Goal: Information Seeking & Learning: Understand process/instructions

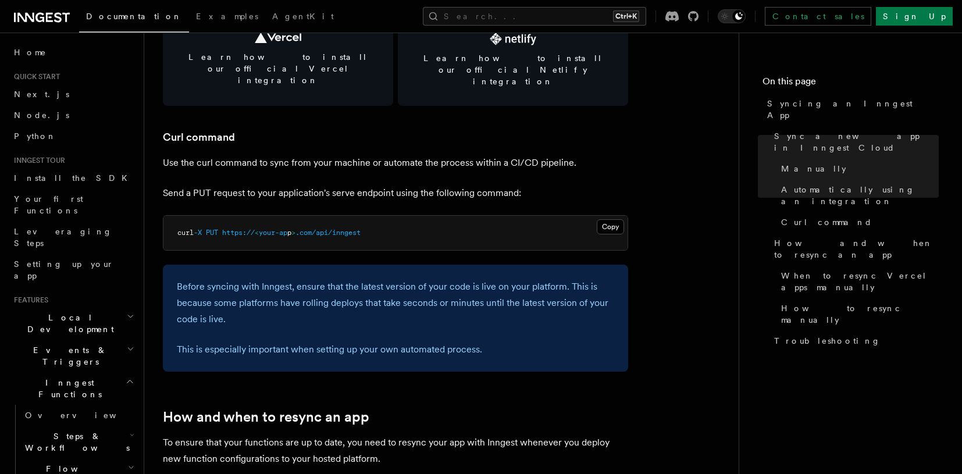
scroll to position [1687, 0]
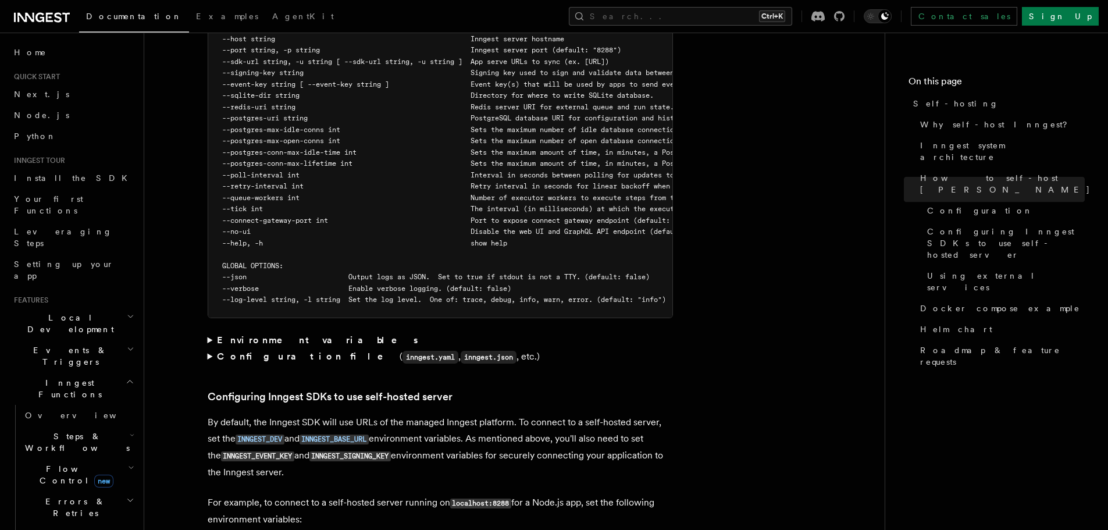
scroll to position [2268, 0]
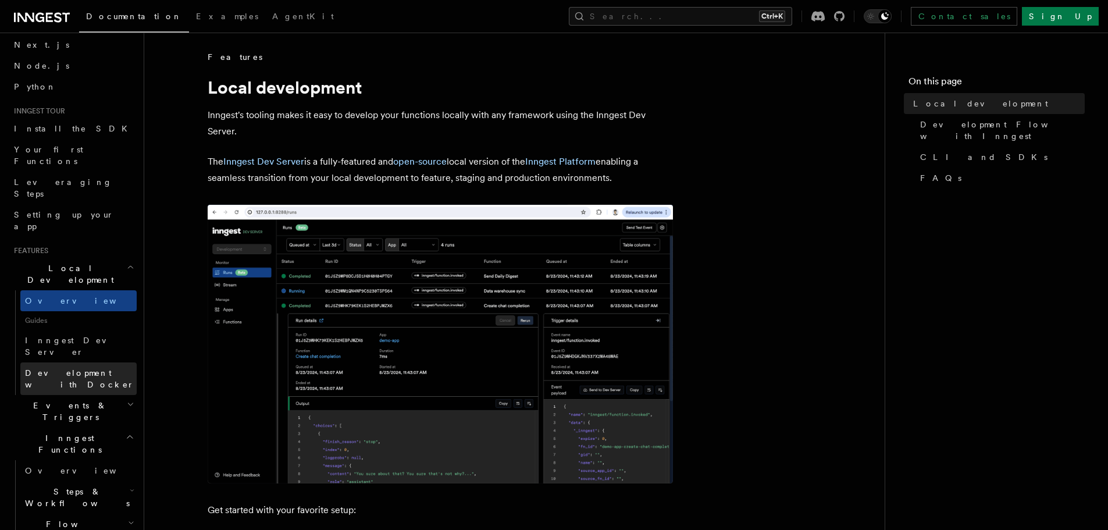
scroll to position [58, 0]
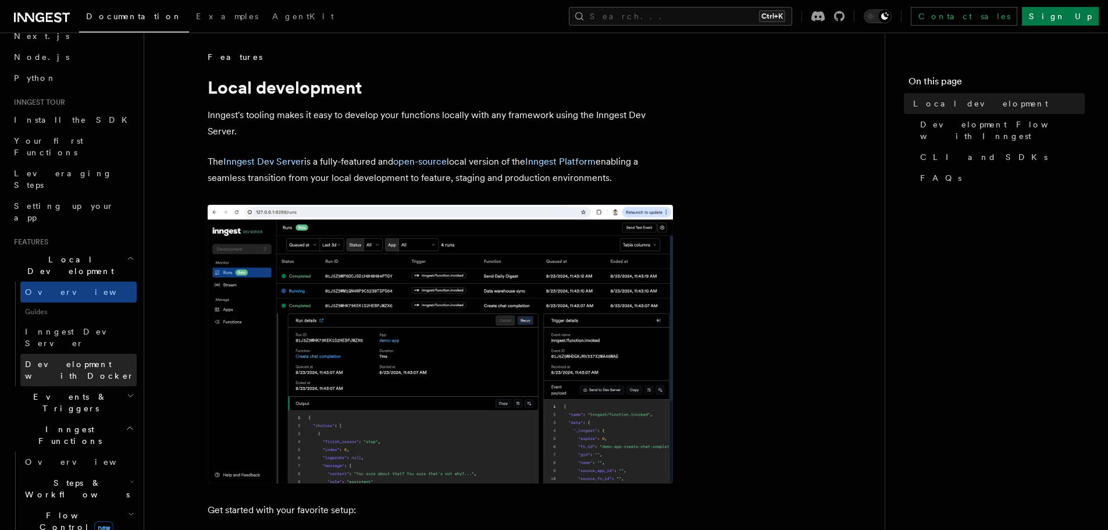
click at [88, 359] on span "Development with Docker" at bounding box center [79, 369] width 109 height 21
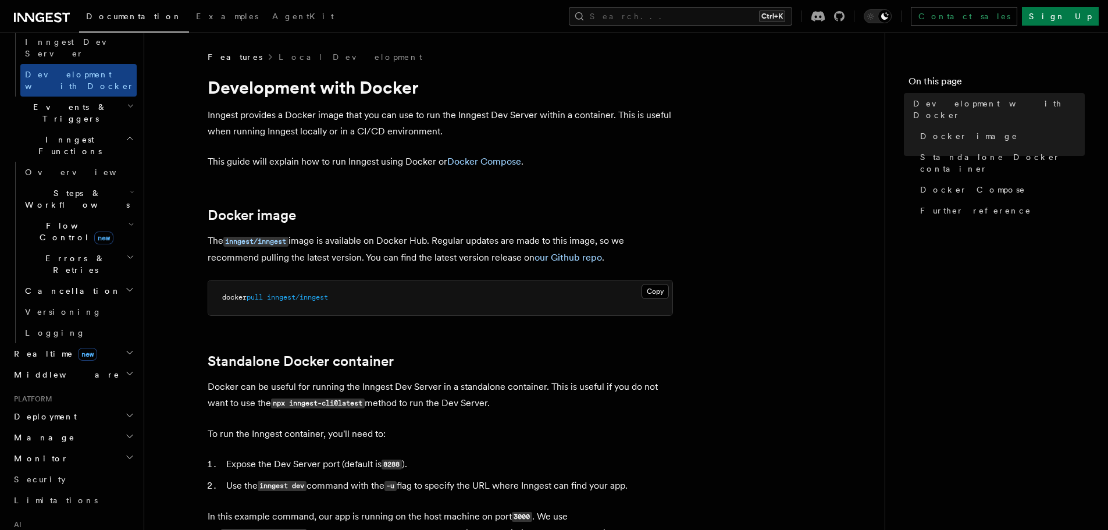
scroll to position [349, 0]
click at [119, 405] on h2 "Deployment" at bounding box center [72, 415] width 127 height 21
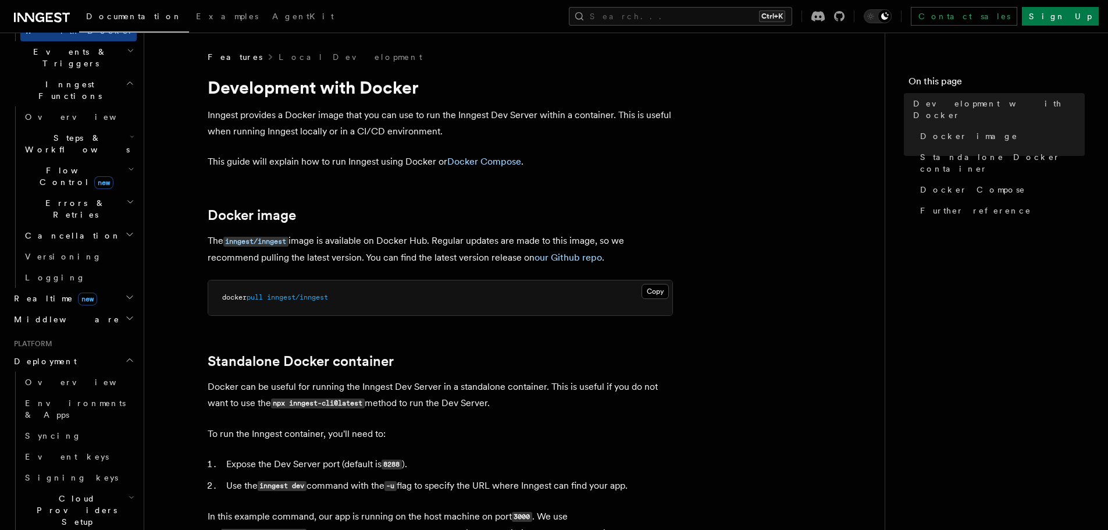
scroll to position [407, 0]
click at [79, 442] on link "Event keys" at bounding box center [78, 452] width 116 height 21
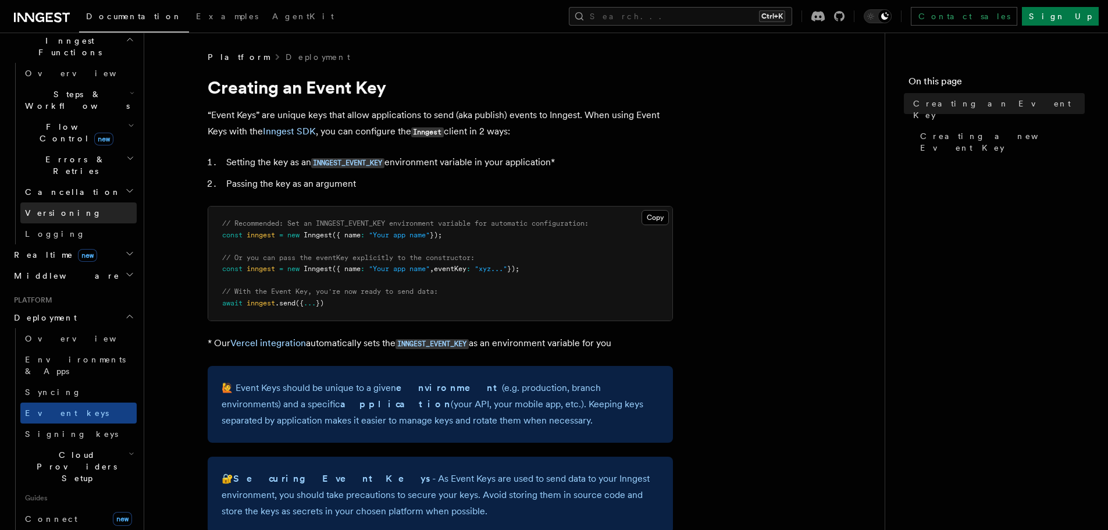
scroll to position [349, 0]
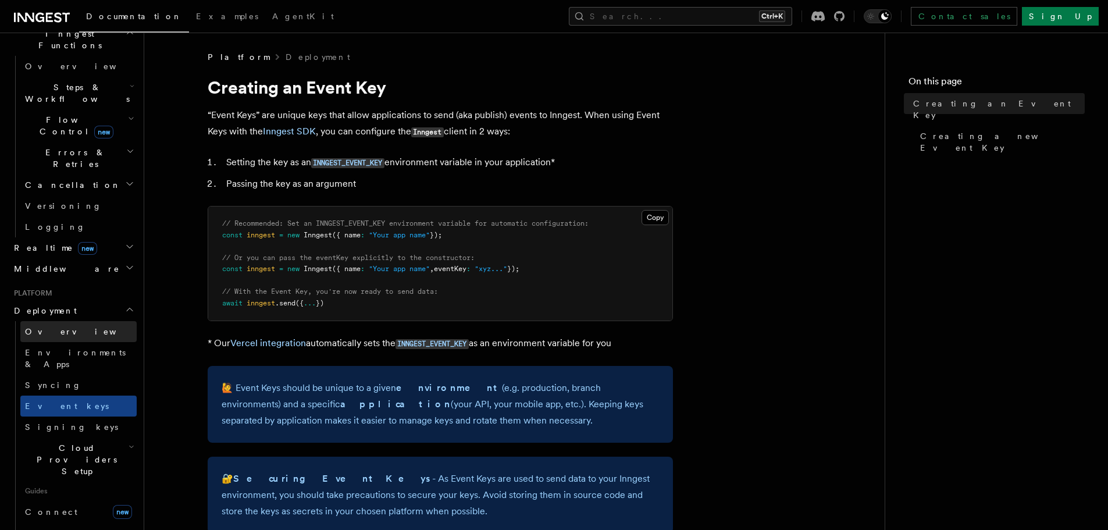
click at [49, 327] on span "Overview" at bounding box center [85, 331] width 120 height 9
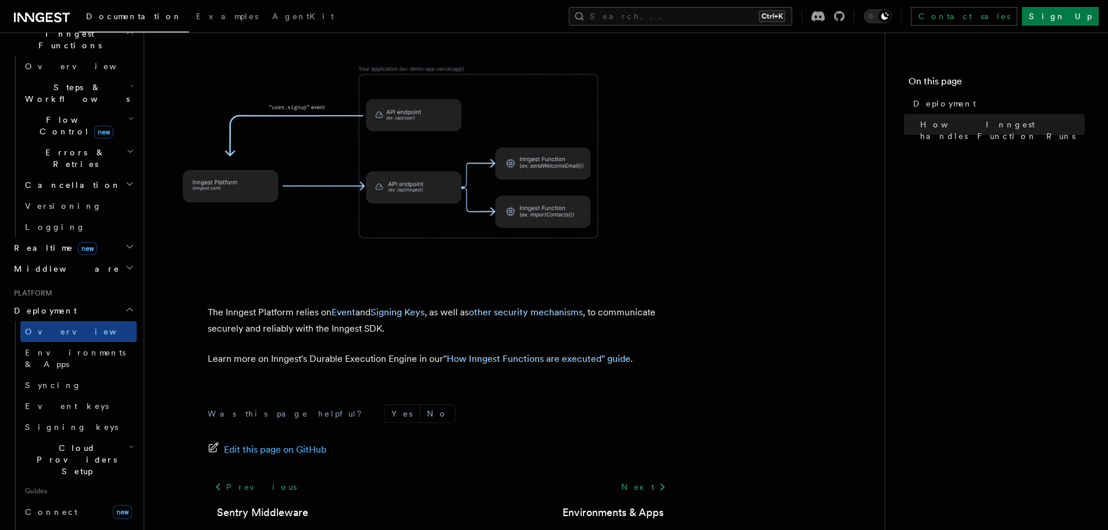
scroll to position [462, 0]
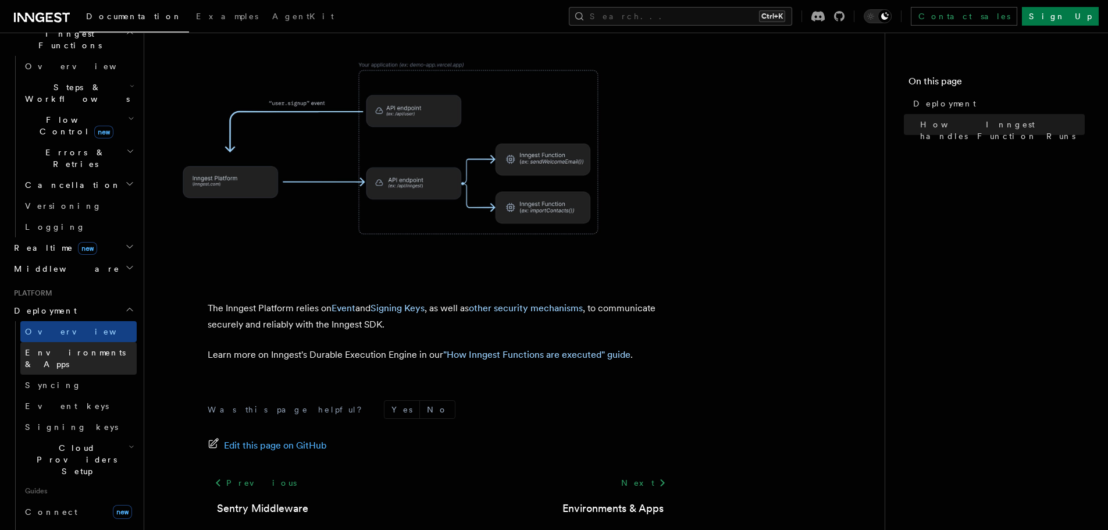
click at [63, 348] on span "Environments & Apps" at bounding box center [75, 358] width 101 height 21
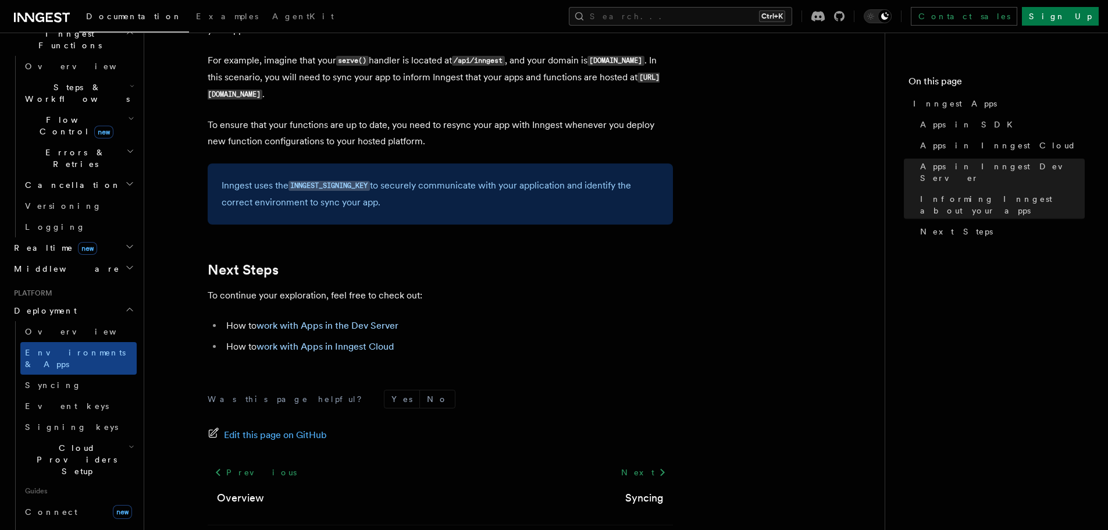
scroll to position [1873, 0]
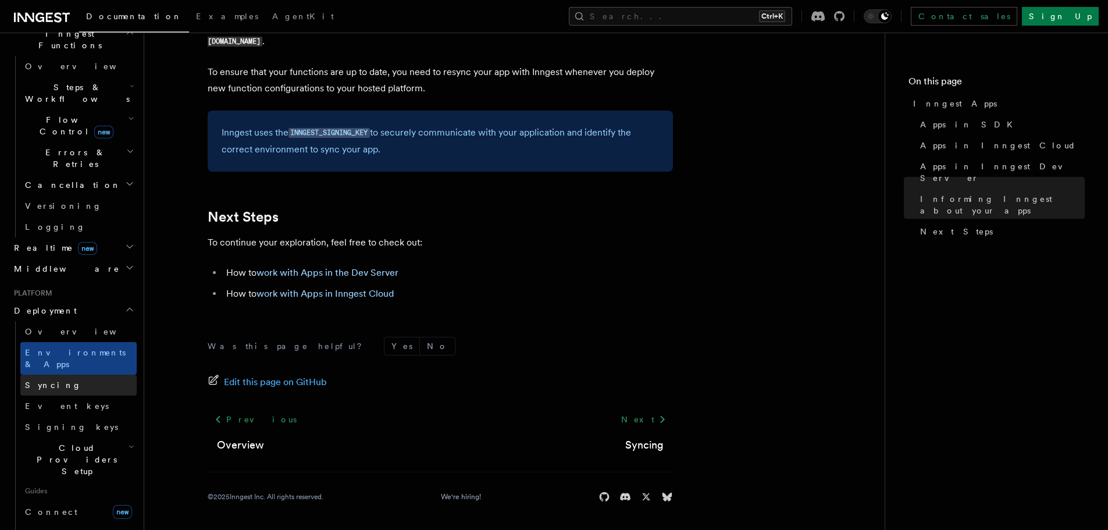
click at [77, 375] on link "Syncing" at bounding box center [78, 385] width 116 height 21
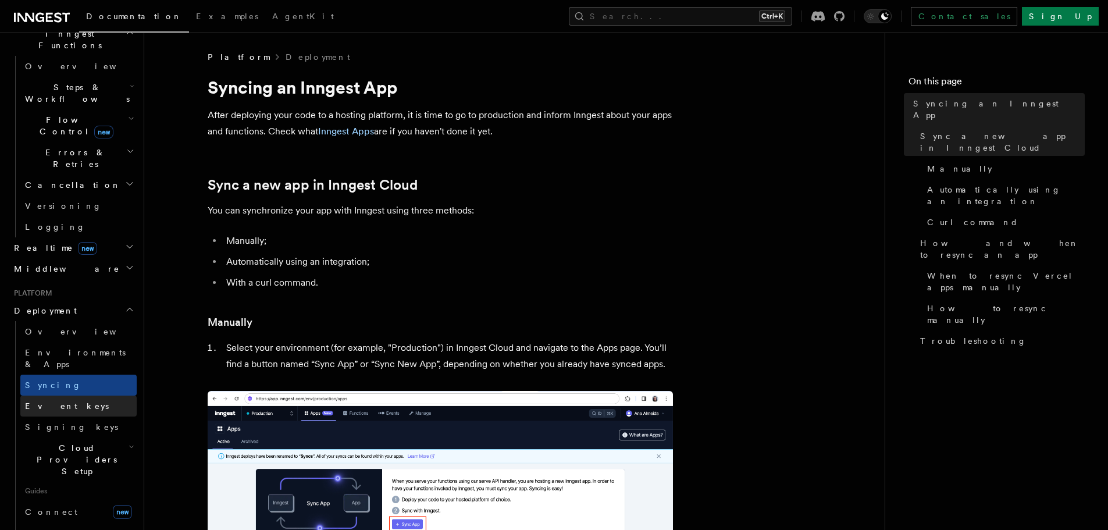
click at [67, 395] on link "Event keys" at bounding box center [78, 405] width 116 height 21
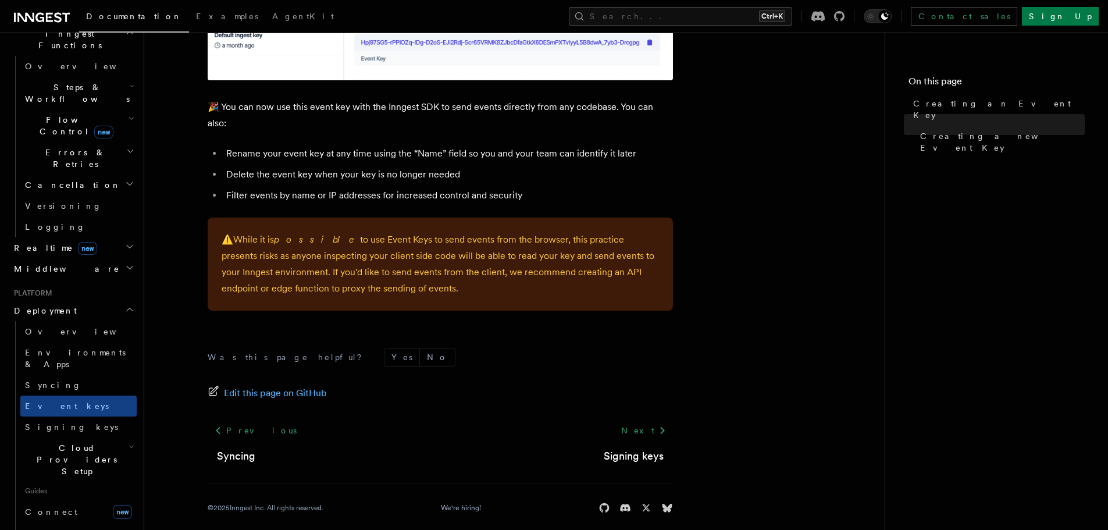
scroll to position [799, 0]
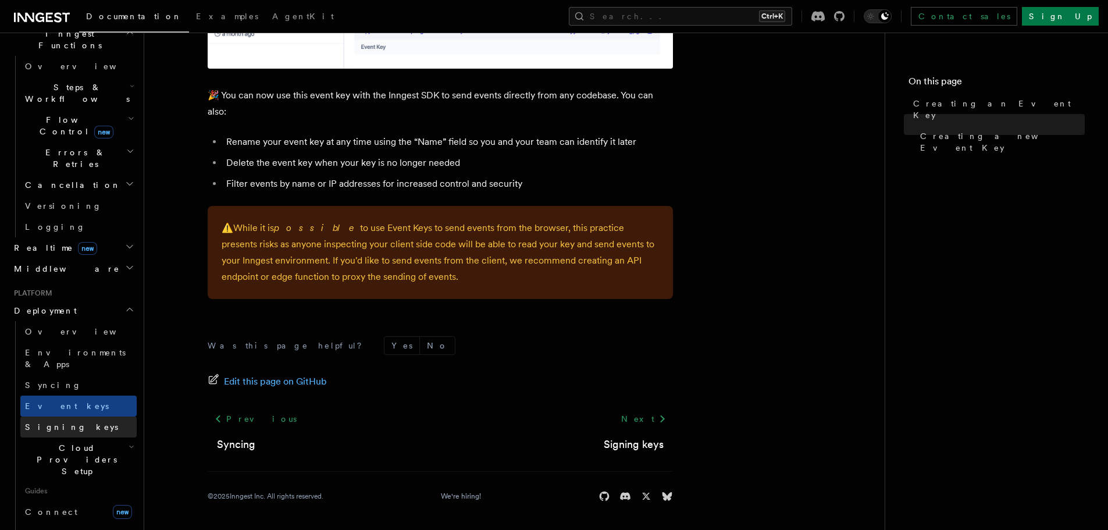
click at [71, 416] on link "Signing keys" at bounding box center [78, 426] width 116 height 21
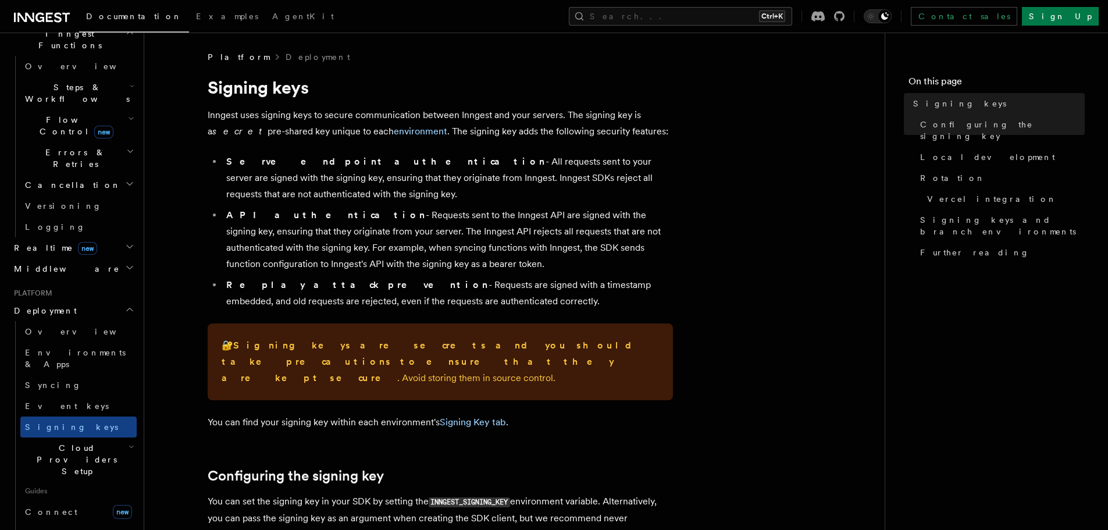
click at [130, 445] on icon "button" at bounding box center [131, 446] width 3 height 2
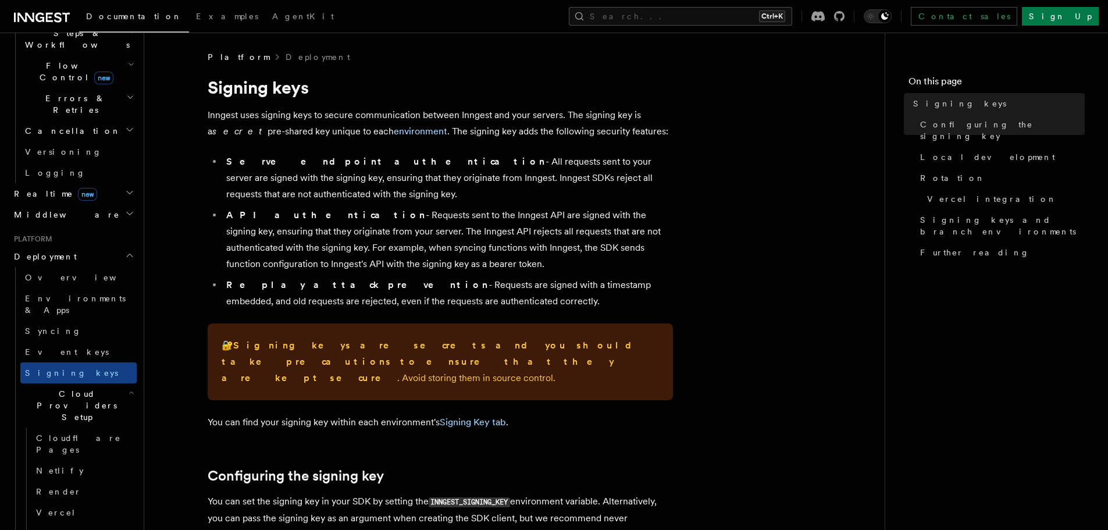
scroll to position [407, 0]
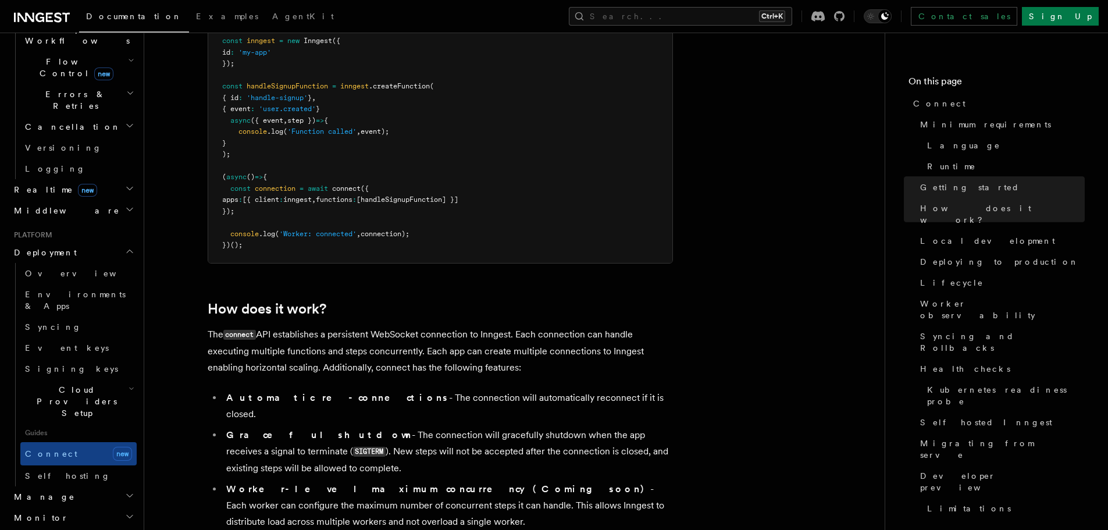
scroll to position [1105, 0]
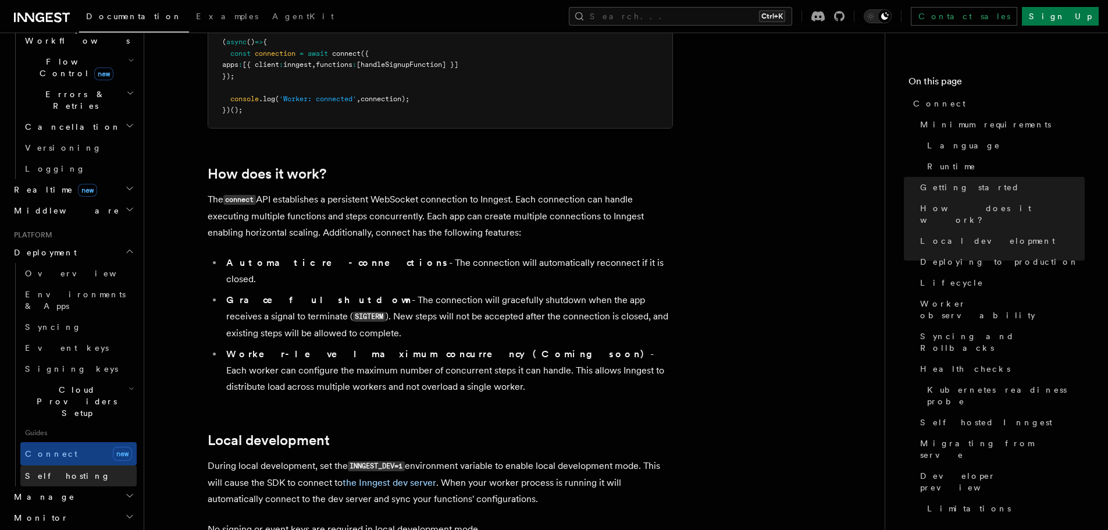
click at [88, 465] on link "Self hosting" at bounding box center [78, 475] width 116 height 21
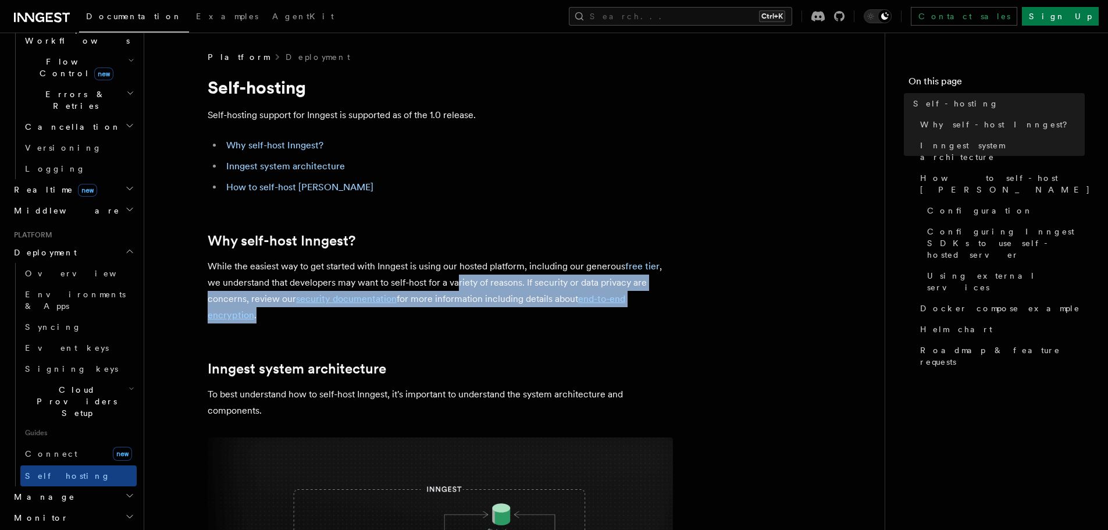
drag, startPoint x: 457, startPoint y: 276, endPoint x: 452, endPoint y: 311, distance: 34.7
click at [452, 311] on p "While the easiest way to get started with Inngest is using our hosted platform,…" at bounding box center [440, 290] width 465 height 65
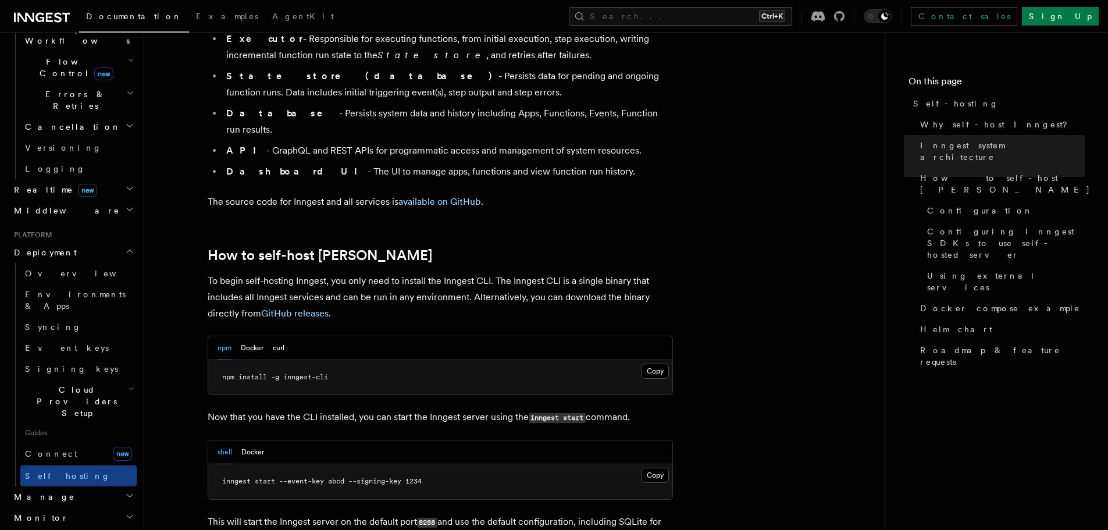
scroll to position [989, 0]
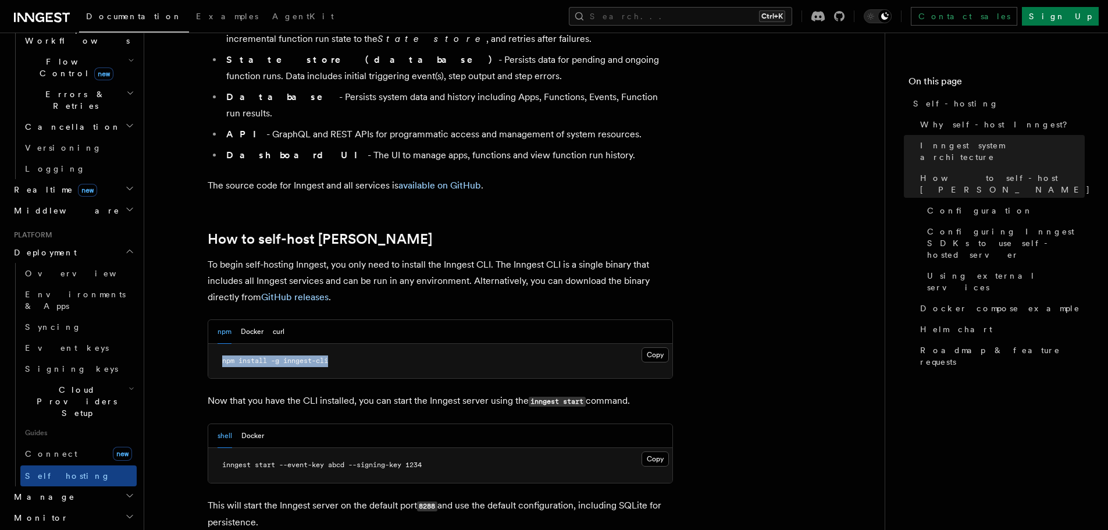
drag, startPoint x: 353, startPoint y: 327, endPoint x: 199, endPoint y: 323, distance: 153.6
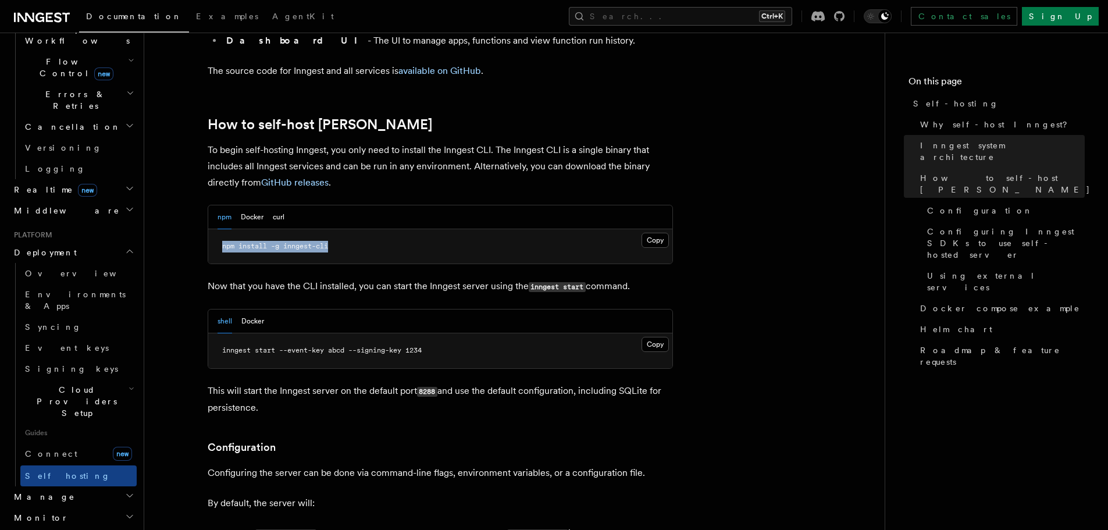
scroll to position [1105, 0]
click at [254, 308] on button "Docker" at bounding box center [252, 320] width 23 height 24
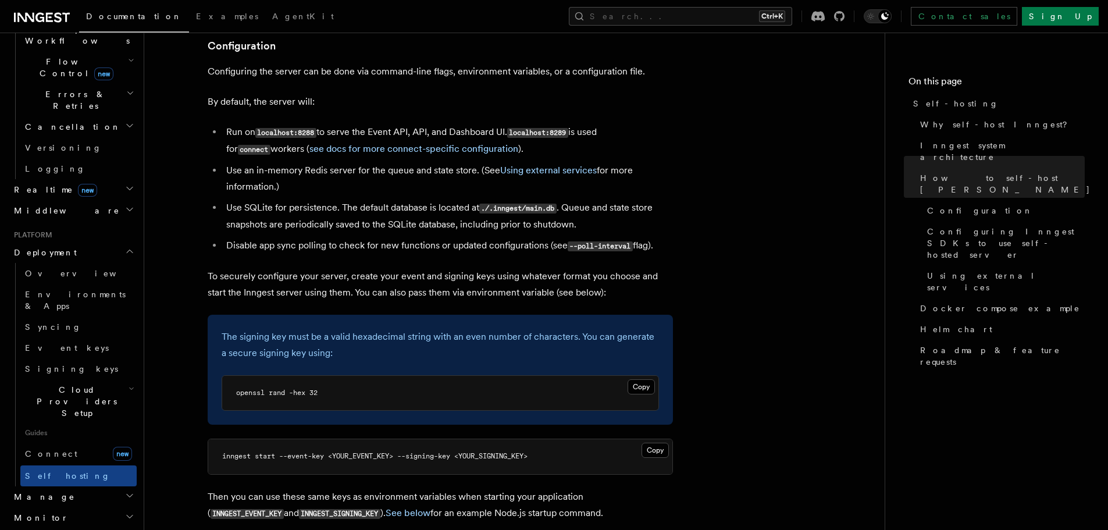
scroll to position [1512, 0]
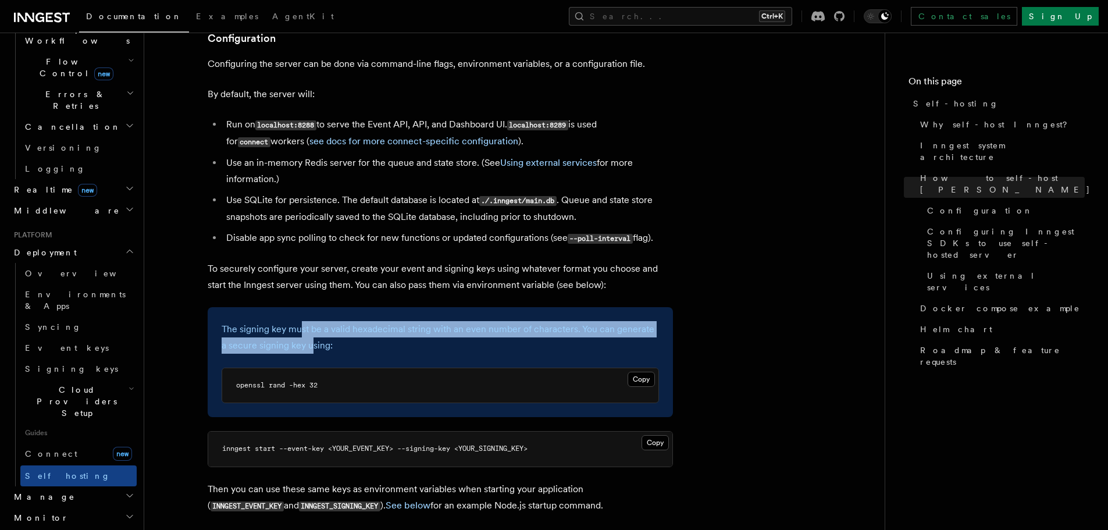
drag, startPoint x: 301, startPoint y: 302, endPoint x: 305, endPoint y: 319, distance: 17.4
click at [305, 321] on p "The signing key must be a valid hexadecimal string with an even number of chara…" at bounding box center [440, 337] width 437 height 33
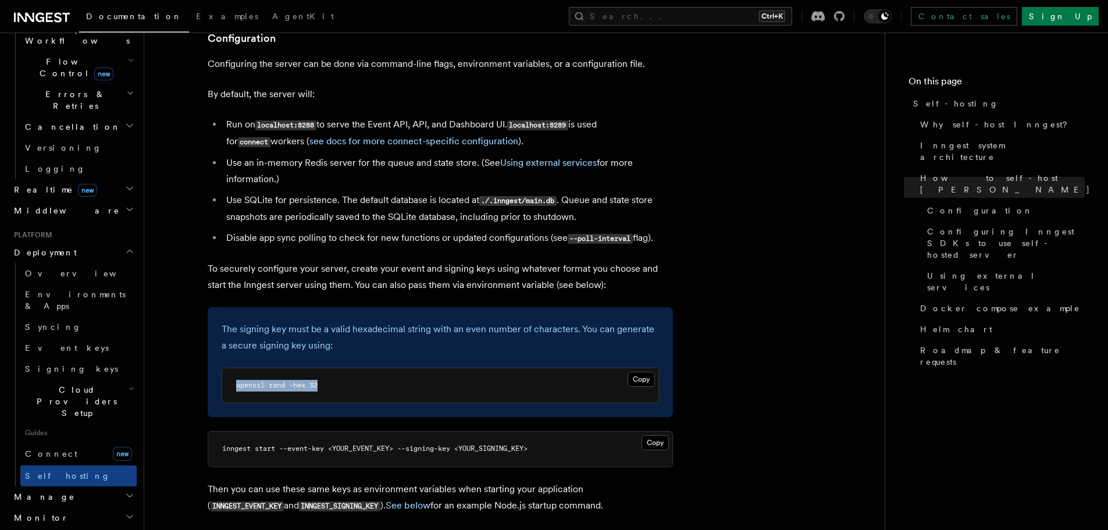
drag, startPoint x: 330, startPoint y: 363, endPoint x: 236, endPoint y: 367, distance: 94.3
click at [236, 368] on pre "openssl rand -hex 32" at bounding box center [440, 385] width 436 height 35
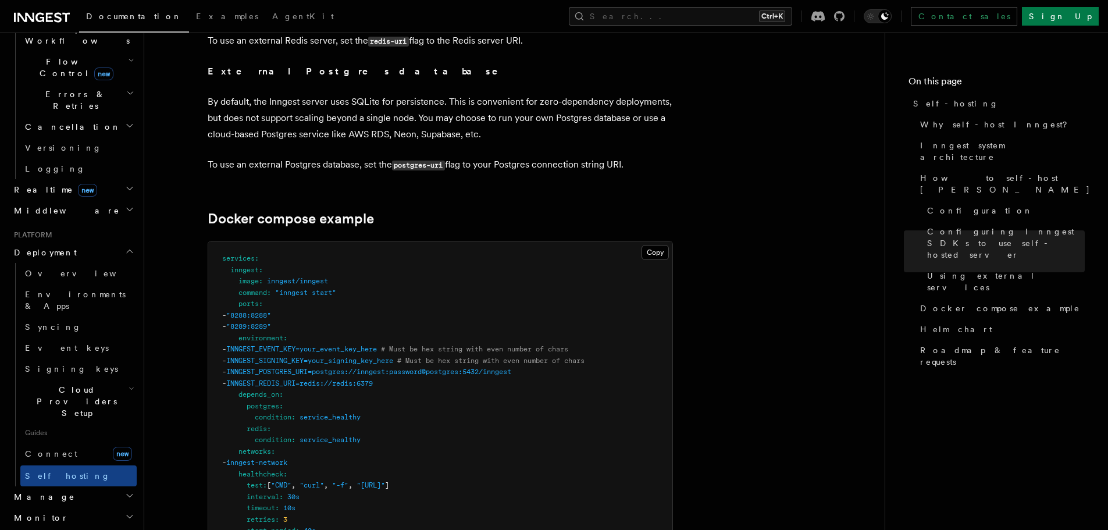
scroll to position [2966, 0]
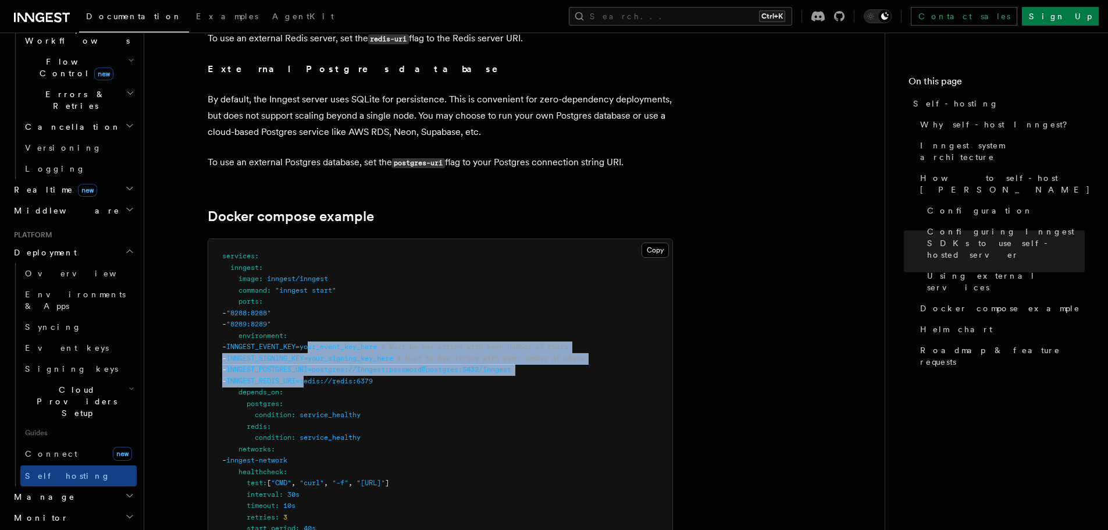
drag, startPoint x: 337, startPoint y: 334, endPoint x: 334, endPoint y: 366, distance: 32.7
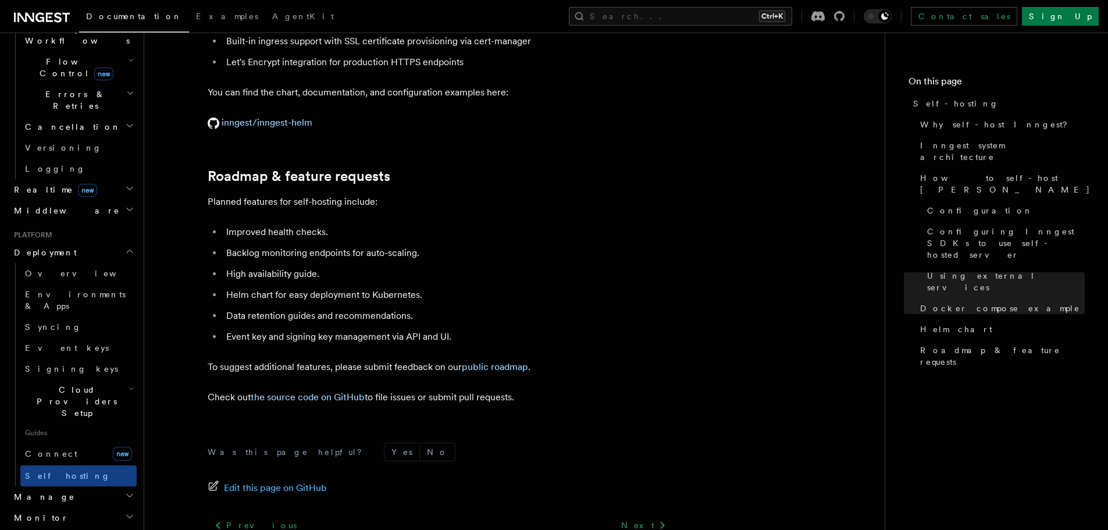
scroll to position [4478, 0]
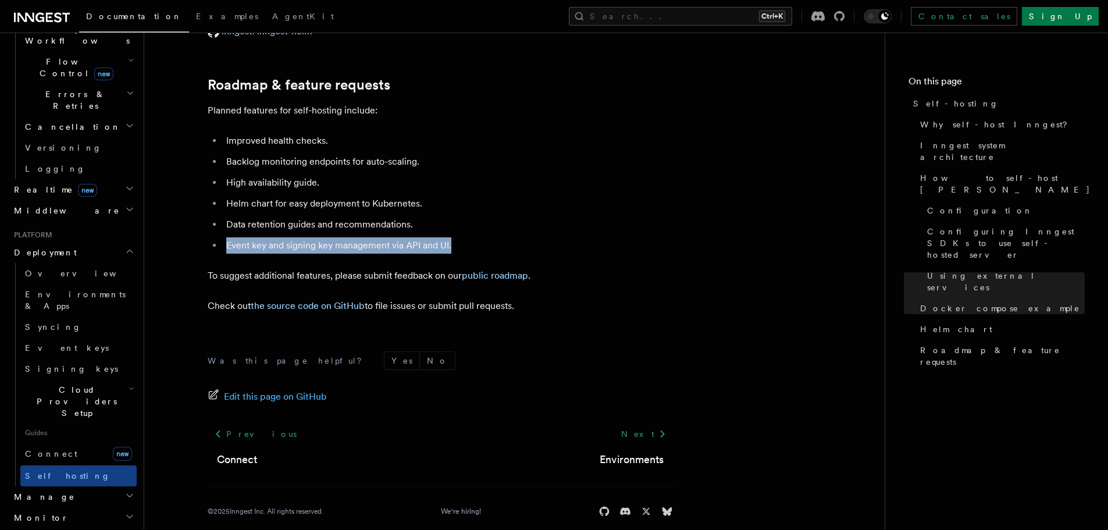
drag, startPoint x: 630, startPoint y: 219, endPoint x: 630, endPoint y: 205, distance: 13.4
click at [630, 209] on ul "Improved health checks. Backlog monitoring endpoints for auto-scaling. High ava…" at bounding box center [440, 193] width 465 height 121
